Goal: Task Accomplishment & Management: Use online tool/utility

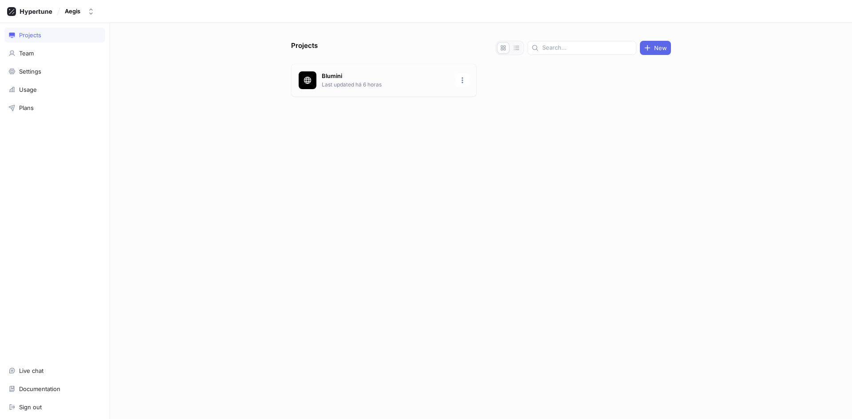
click at [361, 89] on div "[PERSON_NAME] Last updated há 6 horas" at bounding box center [383, 80] width 185 height 33
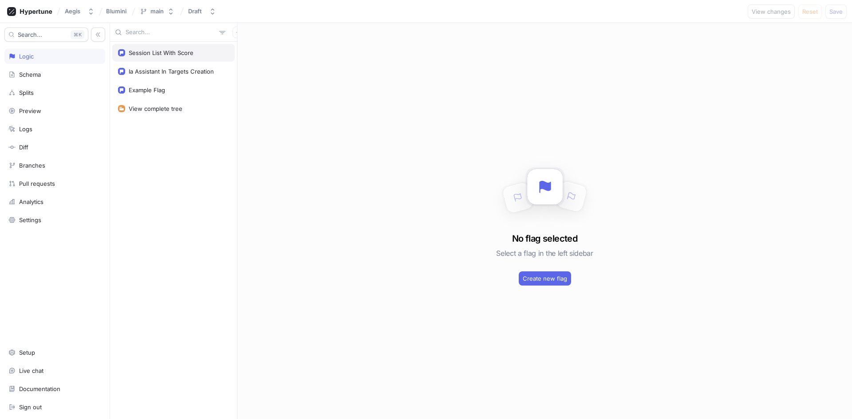
click at [178, 55] on div "Session List With Score" at bounding box center [161, 52] width 65 height 7
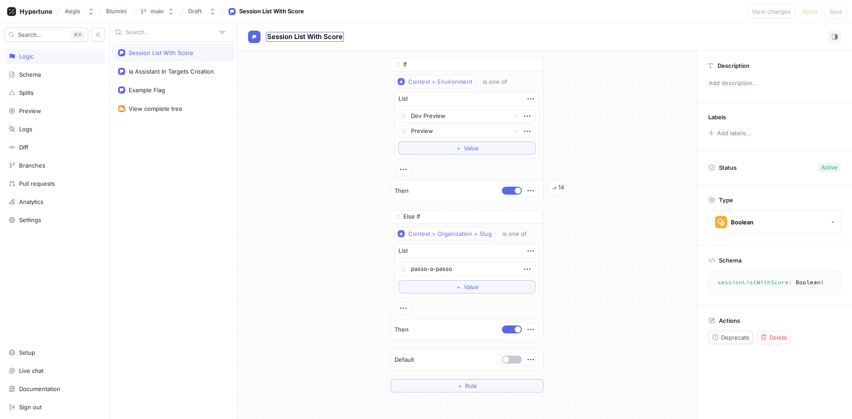
click at [323, 37] on span "Session List With Score" at bounding box center [304, 36] width 75 height 7
click at [323, 37] on input "Session List With Score" at bounding box center [305, 37] width 76 height 8
click at [748, 282] on textarea "sessionListWithScore: Boolean!" at bounding box center [774, 283] width 125 height 16
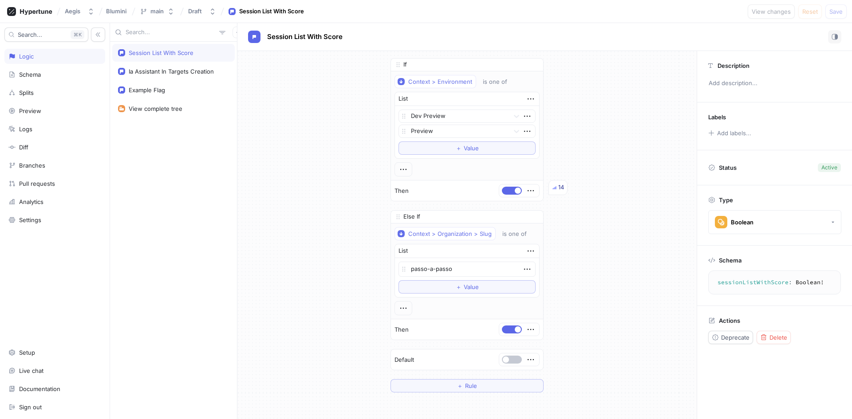
click at [746, 280] on textarea "sessionListWithScore: Boolean!" at bounding box center [774, 283] width 125 height 16
drag, startPoint x: 206, startPoint y: 49, endPoint x: 185, endPoint y: 55, distance: 22.6
click at [185, 55] on div "Session List With Score" at bounding box center [161, 52] width 65 height 7
type textarea "x"
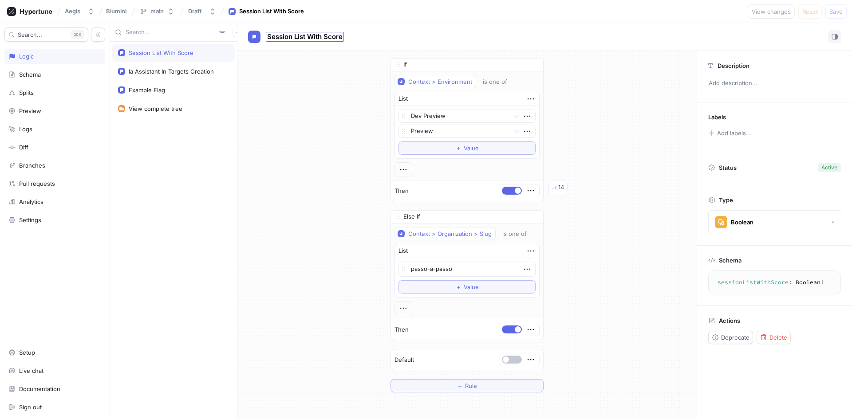
click at [295, 38] on span "Session List With Score" at bounding box center [304, 36] width 75 height 7
click at [295, 38] on input "Session List With Score" at bounding box center [305, 37] width 76 height 8
type input "Session Score"
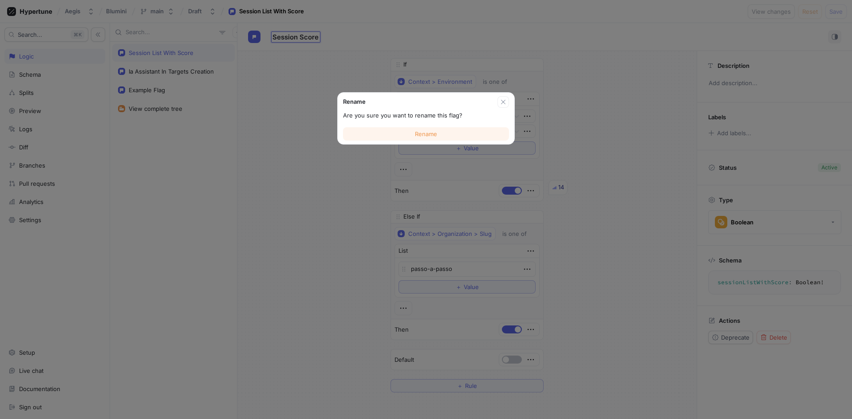
click at [420, 138] on button "Rename" at bounding box center [426, 133] width 166 height 13
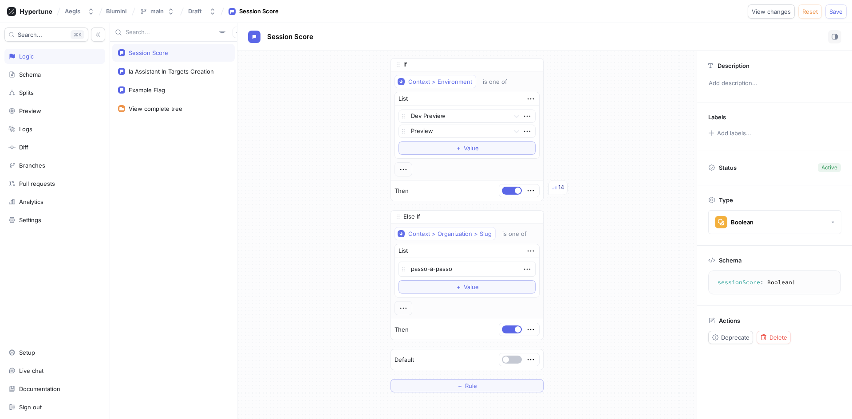
click at [284, 127] on div "If Context > Environment is one of List Dev Preview Preview To pick up a dragga…" at bounding box center [466, 225] width 459 height 349
click at [169, 54] on div "Session Score" at bounding box center [173, 52] width 111 height 7
drag, startPoint x: 158, startPoint y: 56, endPoint x: 153, endPoint y: 265, distance: 208.6
click at [153, 265] on div "Session Score Ia Assistant In Targets Creation Example Flag View complete tree" at bounding box center [173, 231] width 127 height 378
type textarea "x"
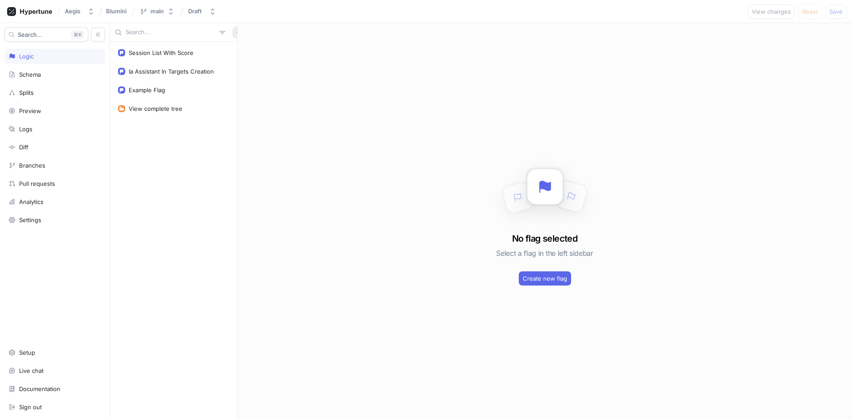
click at [236, 32] on icon "button" at bounding box center [238, 32] width 5 height 5
click at [252, 51] on div "Flag" at bounding box center [249, 49] width 52 height 15
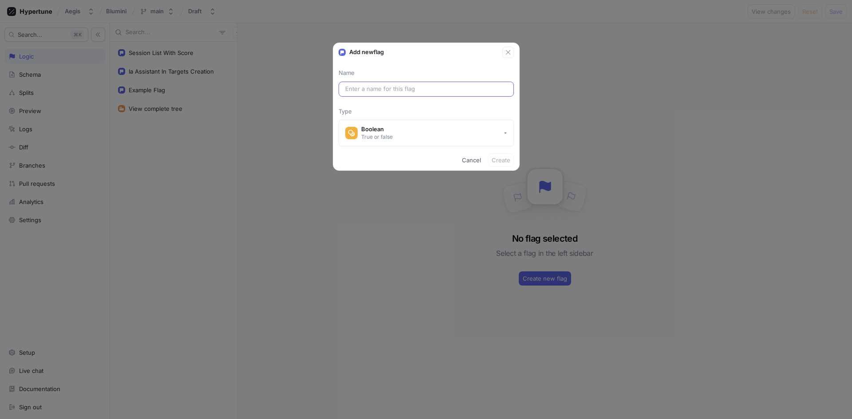
click at [396, 89] on input "text" at bounding box center [426, 89] width 162 height 9
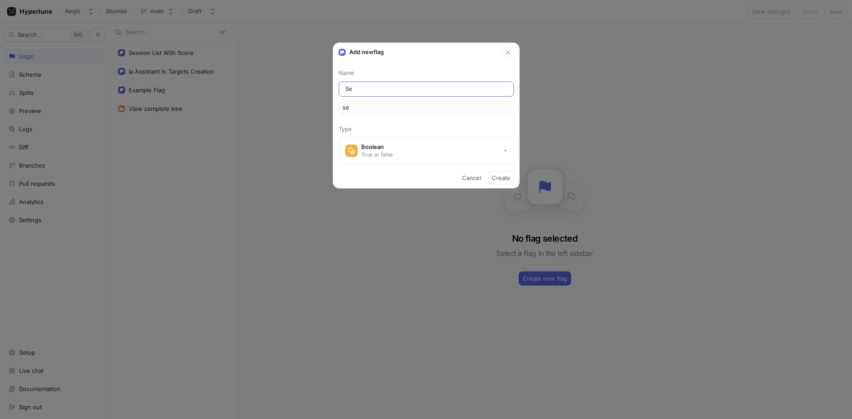
type input "Ses"
type input "ses"
type input "Sess"
type input "sess"
type input "Sessi"
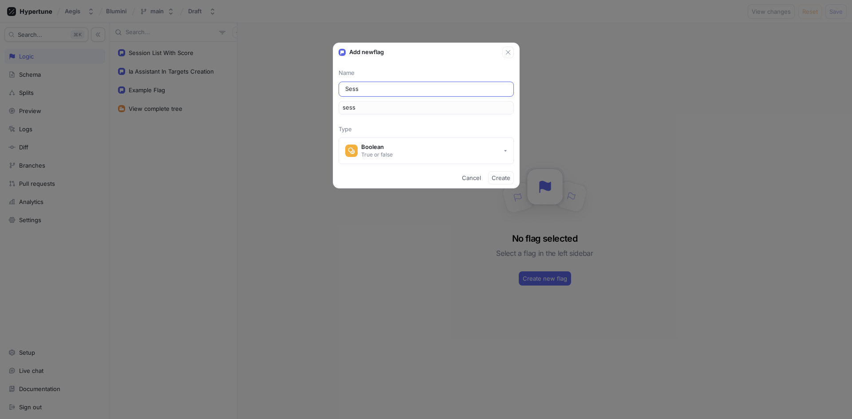
type input "sessi"
type input "Sessio"
type input "sessio"
type input "Session"
type input "session"
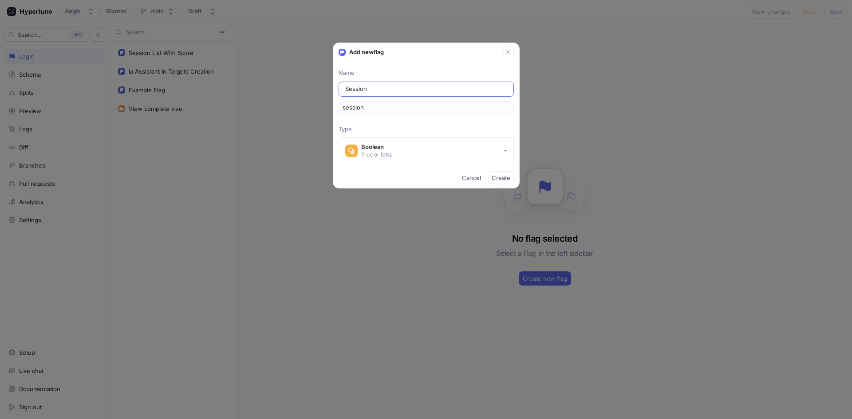
type input "Session S"
type input "sessionS"
type input "Session Sc"
type input "sessionSc"
type input "Session Sco"
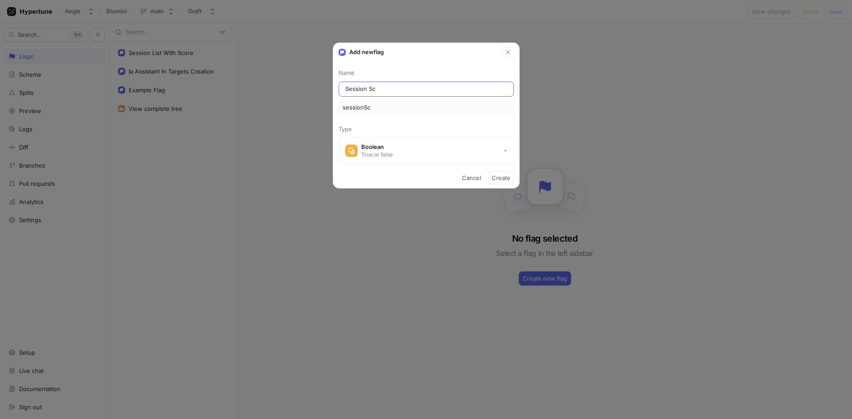
type input "sessionSco"
type input "Session Scor"
type input "sessionScor"
type input "Session Score"
type input "sessionScore"
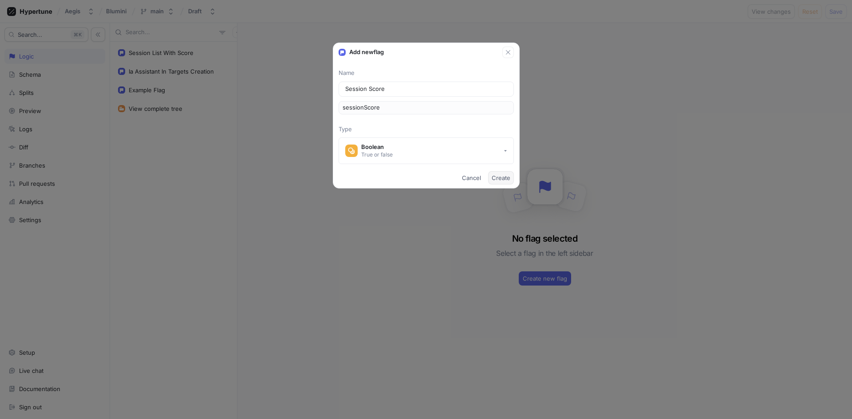
type input "Session Score"
click at [500, 181] on span "Create" at bounding box center [501, 177] width 19 height 5
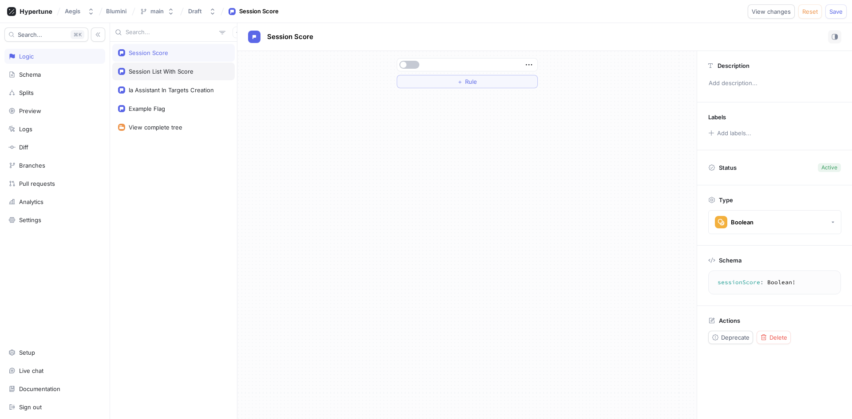
click at [192, 78] on div "Session List With Score" at bounding box center [173, 72] width 122 height 18
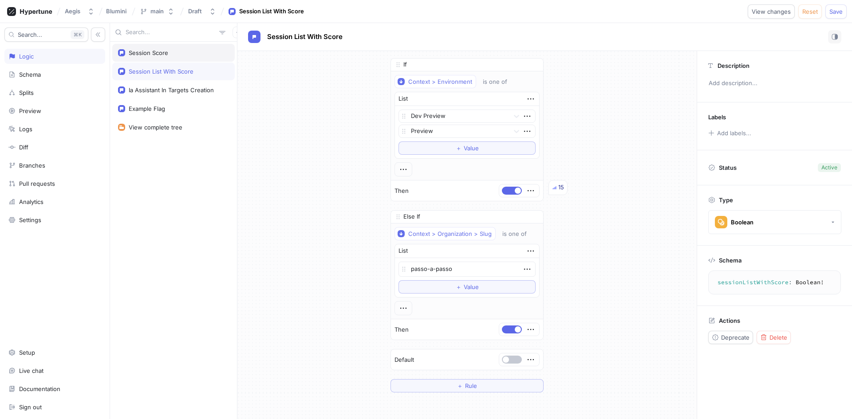
click at [161, 57] on div "Session Score" at bounding box center [173, 53] width 122 height 18
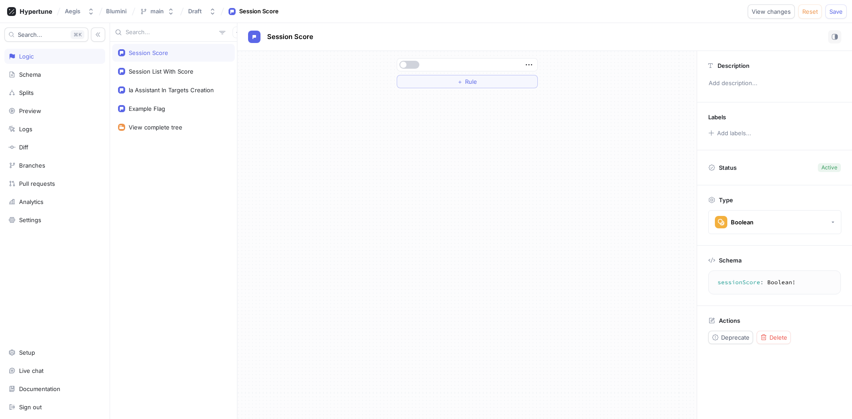
click at [408, 63] on button "button" at bounding box center [409, 65] width 20 height 8
click at [527, 66] on icon "button" at bounding box center [529, 65] width 10 height 10
click at [565, 109] on p "Set permissions" at bounding box center [559, 110] width 44 height 9
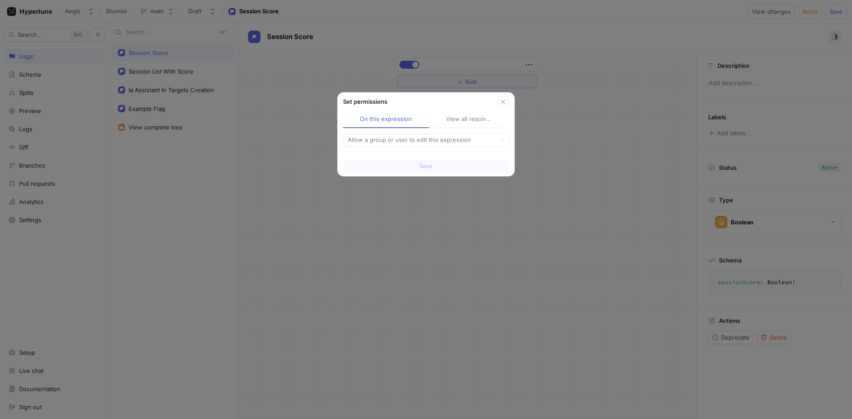
click at [496, 101] on div "Set permissions" at bounding box center [420, 102] width 154 height 9
click at [504, 99] on icon "button" at bounding box center [503, 101] width 7 height 7
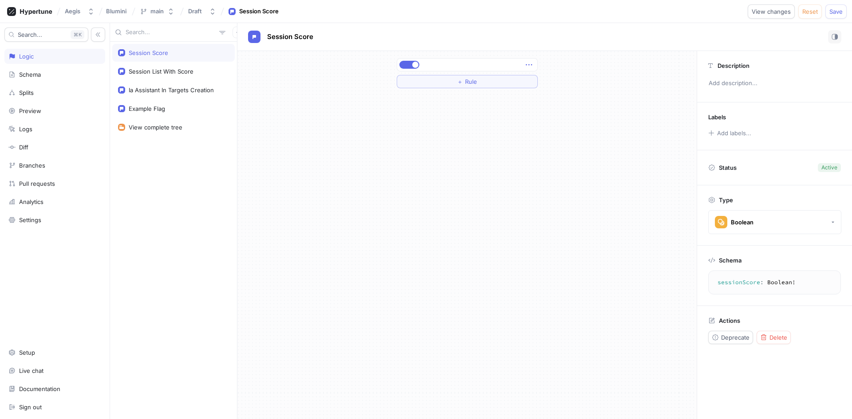
click at [528, 68] on icon "button" at bounding box center [529, 65] width 10 height 10
click at [552, 95] on p "Add note" at bounding box center [549, 96] width 25 height 9
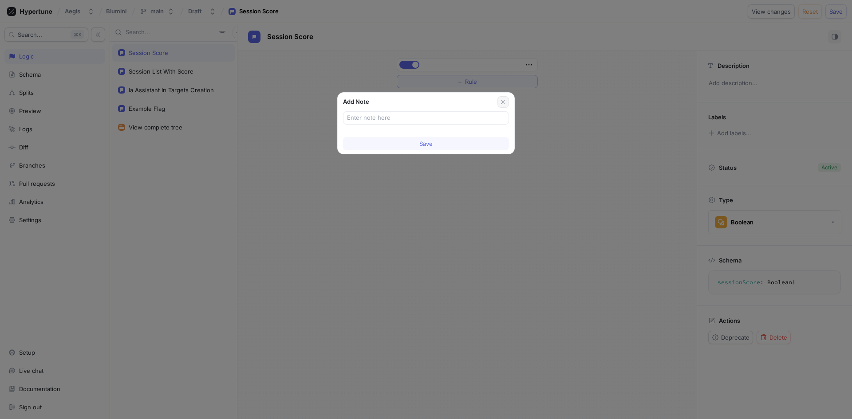
click at [500, 98] on icon "button" at bounding box center [503, 101] width 7 height 7
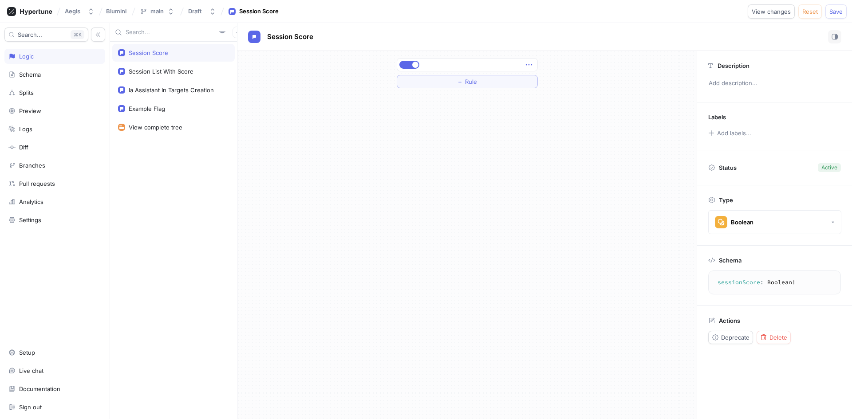
click at [532, 66] on icon "button" at bounding box center [529, 65] width 10 height 10
click at [481, 83] on div "＋ Rule" at bounding box center [467, 73] width 141 height 30
click at [473, 83] on span "Rule" at bounding box center [471, 81] width 12 height 5
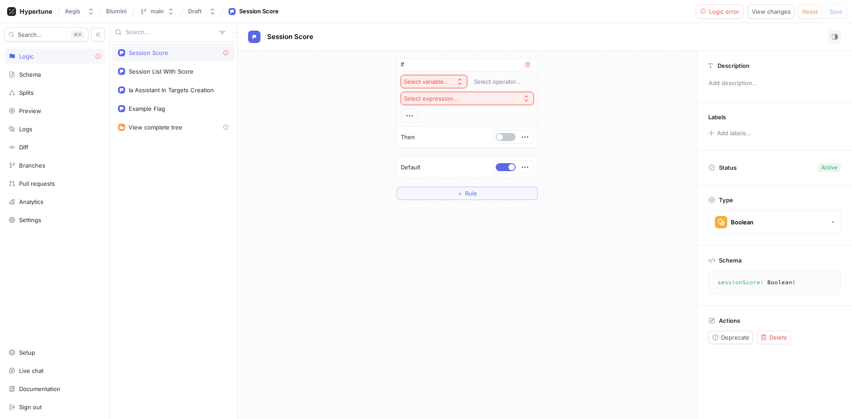
click at [443, 79] on div "Select variable..." at bounding box center [426, 82] width 45 height 8
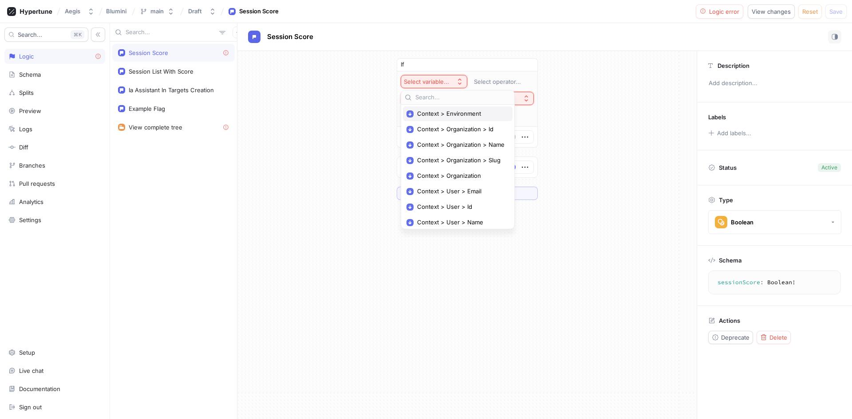
click at [460, 115] on span "Context > Environment" at bounding box center [460, 114] width 87 height 8
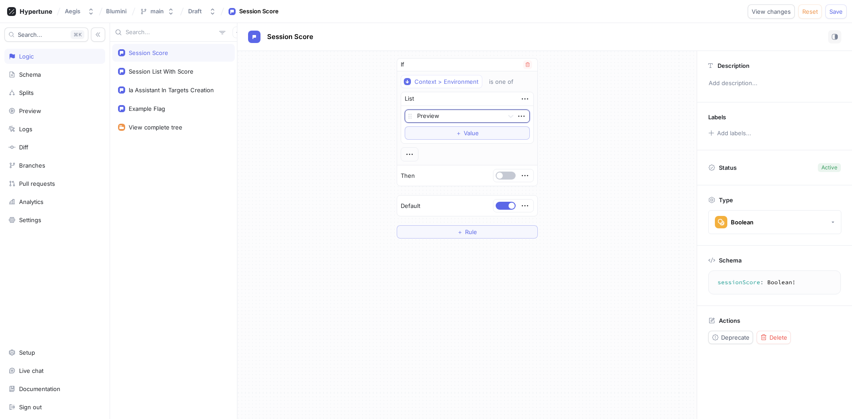
click at [439, 119] on div at bounding box center [458, 116] width 83 height 11
click at [509, 176] on button "button" at bounding box center [506, 176] width 20 height 8
click at [572, 193] on div "If Context > Environment is one of List Preview To pick up a draggable item, pr…" at bounding box center [466, 148] width 459 height 195
click at [834, 13] on span "Save" at bounding box center [835, 11] width 13 height 5
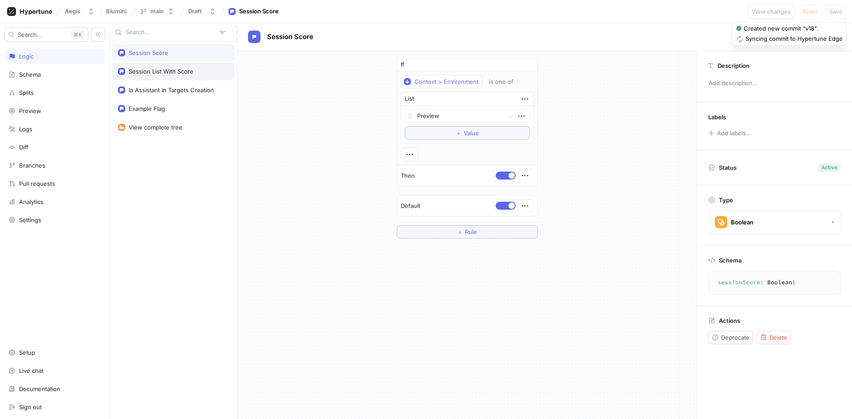
click at [183, 75] on div "Session List With Score" at bounding box center [173, 72] width 122 height 18
type textarea "sessionListWithScore: Boolean!"
type textarea "x"
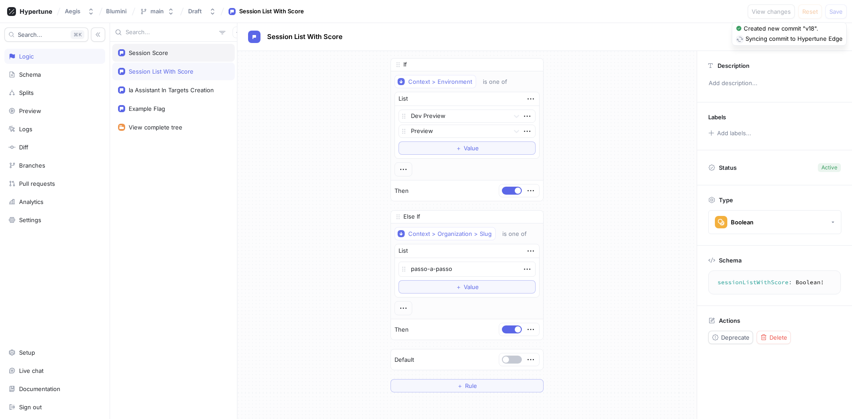
click at [186, 55] on div "Session Score" at bounding box center [173, 52] width 111 height 7
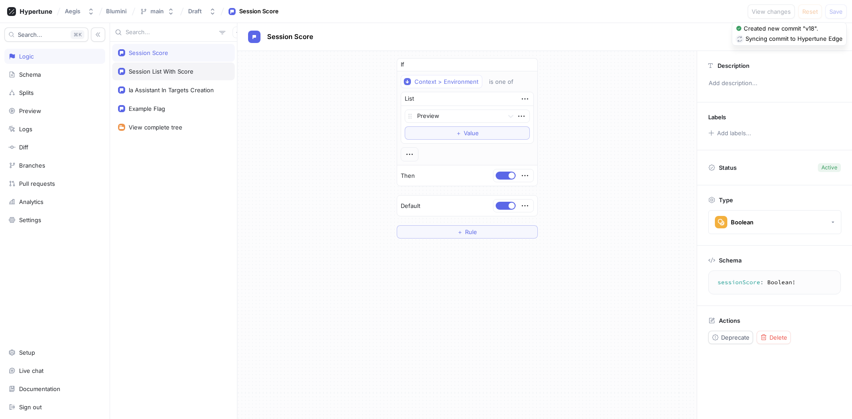
click at [188, 77] on div "Session List With Score" at bounding box center [173, 72] width 122 height 18
type textarea "sessionListWithScore: Boolean!"
type textarea "x"
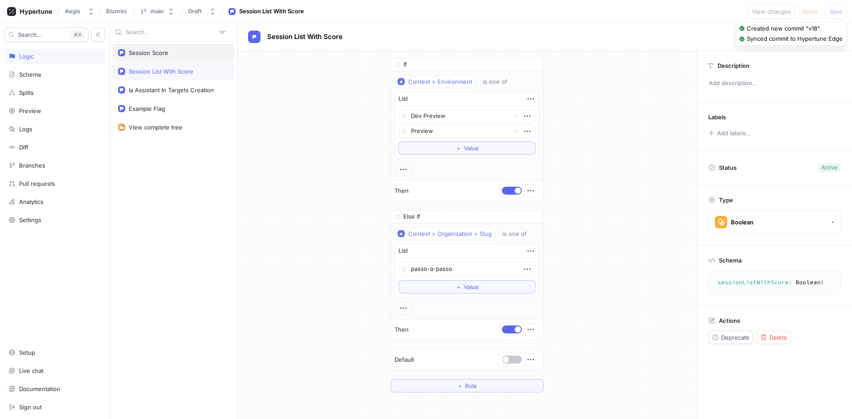
click at [191, 52] on div "Session Score" at bounding box center [173, 52] width 111 height 7
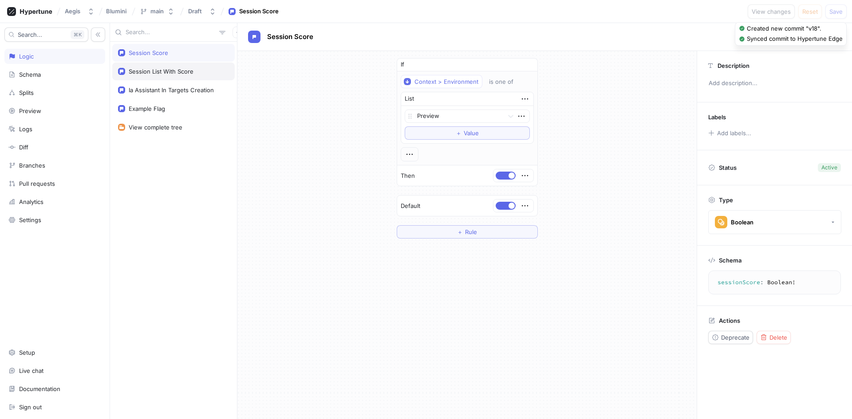
click at [186, 80] on div "Session List With Score" at bounding box center [173, 72] width 122 height 18
type textarea "sessionListWithScore: Boolean!"
type textarea "x"
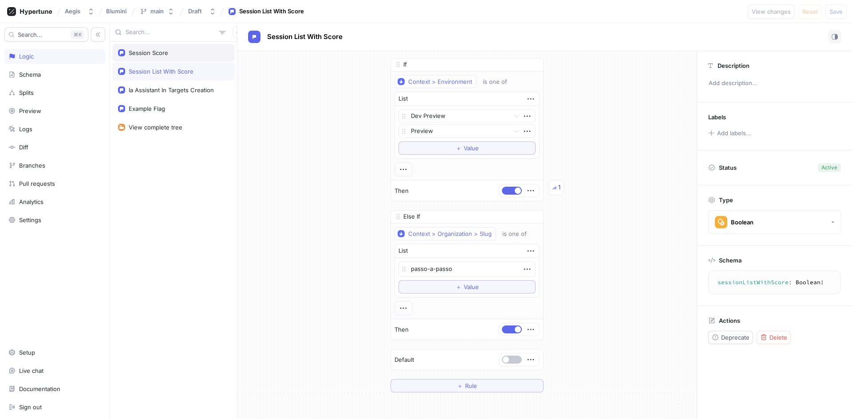
click at [189, 55] on div "Session Score" at bounding box center [173, 52] width 111 height 7
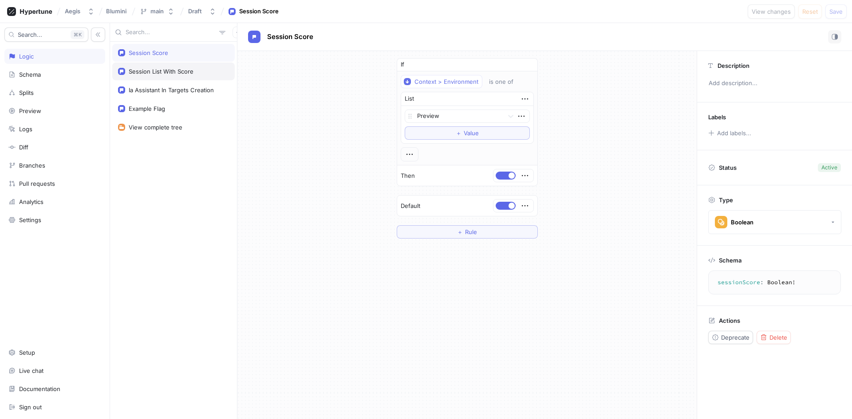
click at [189, 79] on div "Session List With Score" at bounding box center [173, 72] width 122 height 18
type textarea "sessionListWithScore: Boolean!"
type textarea "x"
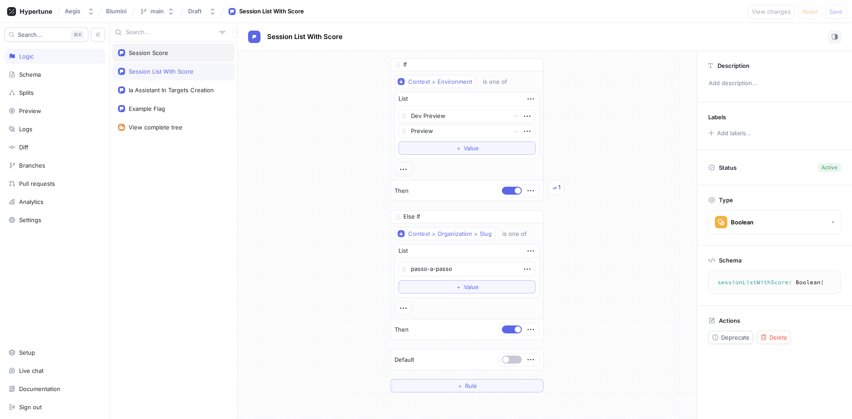
click at [192, 59] on div "Session Score" at bounding box center [173, 53] width 122 height 18
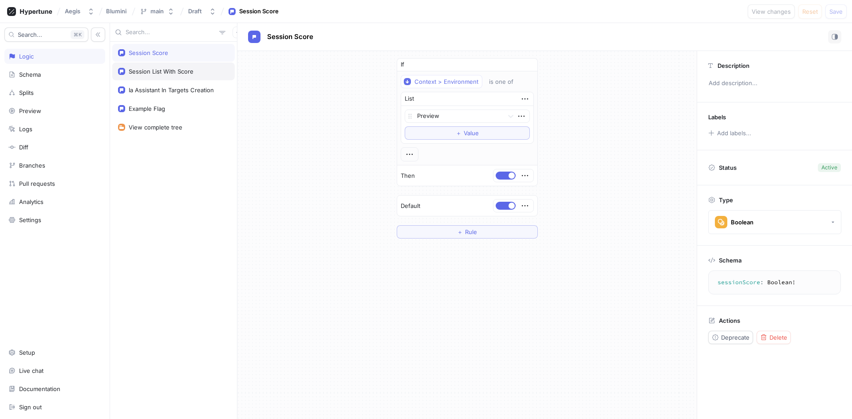
click at [187, 77] on div "Session List With Score" at bounding box center [173, 72] width 122 height 18
type textarea "sessionListWithScore: Boolean!"
type textarea "x"
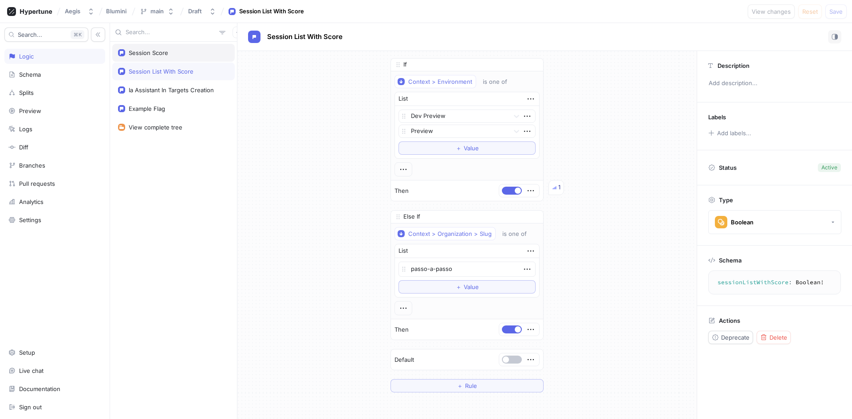
click at [192, 60] on div "Session Score" at bounding box center [173, 53] width 122 height 18
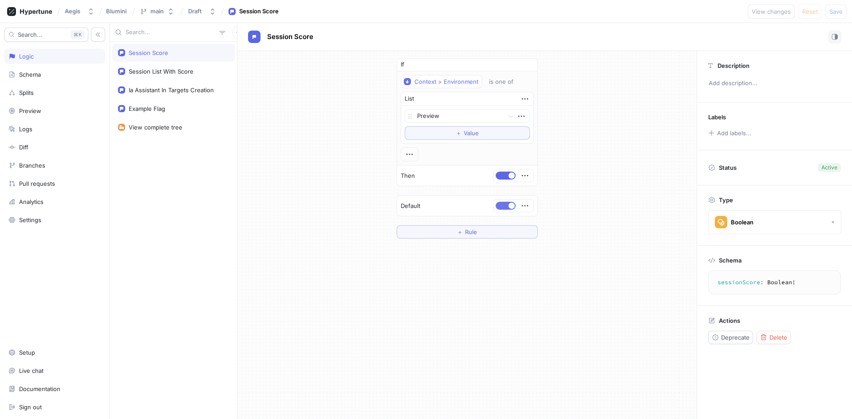
click at [505, 204] on button "button" at bounding box center [506, 206] width 20 height 8
click at [591, 213] on div "If Context > Environment is one of List Preview To pick up a draggable item, pr…" at bounding box center [466, 148] width 459 height 195
click at [195, 72] on div "Session List With Score" at bounding box center [173, 71] width 111 height 7
type textarea "sessionListWithScore: Boolean!"
type textarea "x"
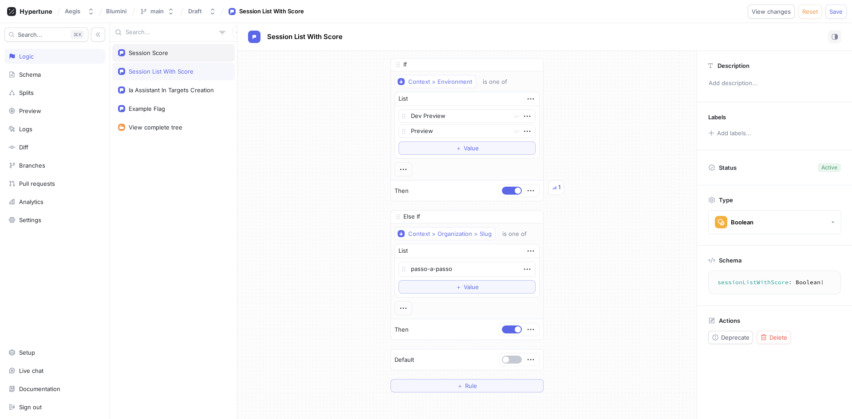
click at [196, 56] on div "Session Score" at bounding box center [173, 52] width 111 height 7
type textarea "sessionScore: Boolean!"
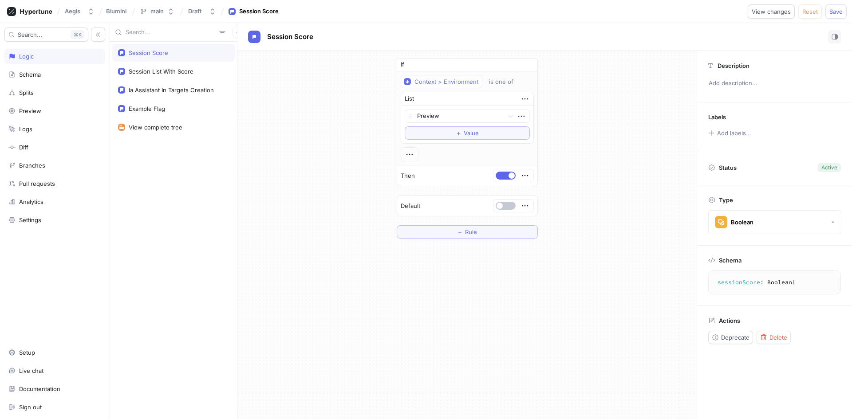
click at [620, 177] on div "If Context > Environment is one of List Preview To pick up a draggable item, pr…" at bounding box center [466, 148] width 459 height 195
click at [835, 11] on span "Save" at bounding box center [835, 11] width 13 height 5
click at [279, 99] on div "If Context > Environment is one of List Preview To pick up a draggable item, pr…" at bounding box center [466, 148] width 459 height 195
